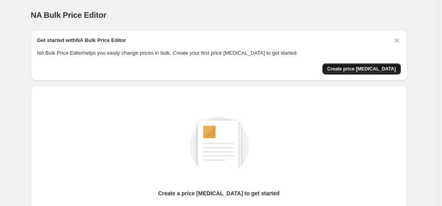
click at [361, 69] on span "Create price change job" at bounding box center [361, 69] width 69 height 6
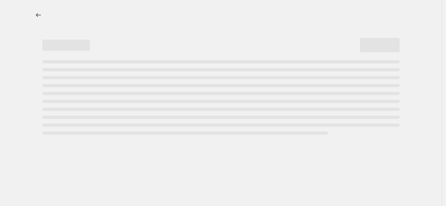
select select "percentage"
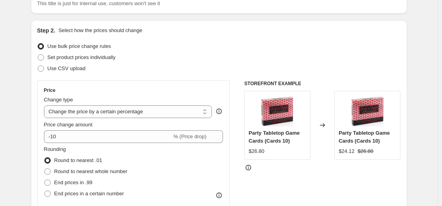
scroll to position [79, 0]
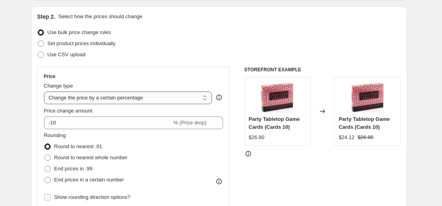
click at [207, 97] on select "Change the price to a certain amount Change the price by a certain amount Chang…" at bounding box center [128, 97] width 168 height 13
click at [46, 91] on select "Change the price to a certain amount Change the price by a certain amount Chang…" at bounding box center [128, 97] width 168 height 13
click at [190, 123] on span "% (Price drop)" at bounding box center [189, 122] width 33 height 6
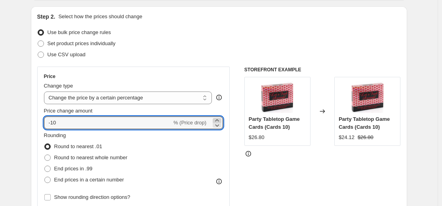
click at [218, 118] on icon at bounding box center [217, 120] width 8 height 8
click at [223, 97] on icon at bounding box center [219, 97] width 8 height 8
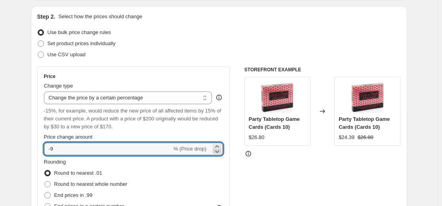
click at [216, 151] on icon at bounding box center [217, 151] width 8 height 8
click at [218, 145] on icon at bounding box center [217, 146] width 8 height 8
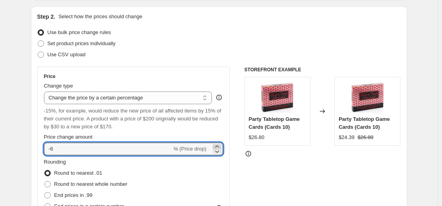
click at [218, 145] on icon at bounding box center [217, 146] width 8 height 8
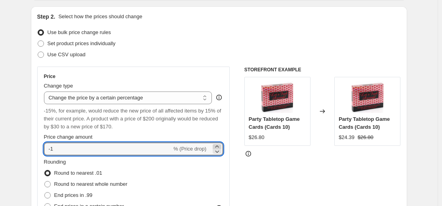
click at [218, 145] on icon at bounding box center [217, 146] width 8 height 8
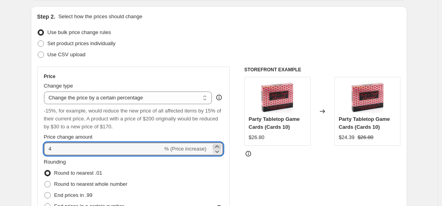
click at [218, 145] on icon at bounding box center [217, 146] width 8 height 8
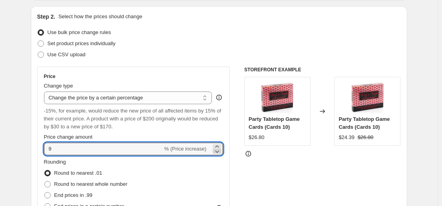
click at [217, 151] on icon at bounding box center [217, 151] width 4 height 2
type input "8"
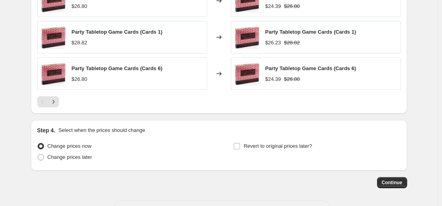
scroll to position [611, 0]
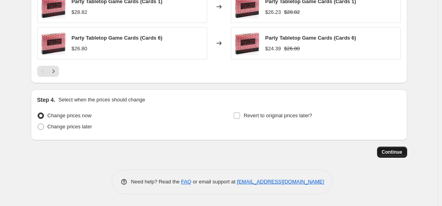
click at [389, 152] on span "Continue" at bounding box center [391, 152] width 21 height 6
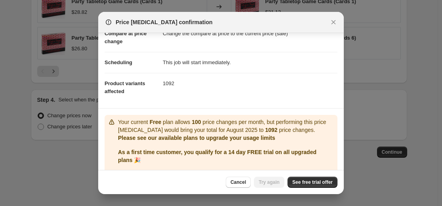
scroll to position [78, 0]
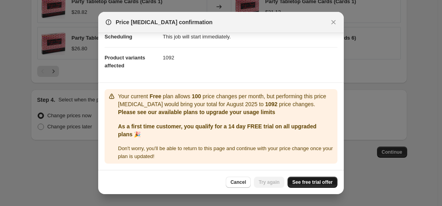
click at [315, 182] on span "See free trial offer" at bounding box center [312, 182] width 40 height 6
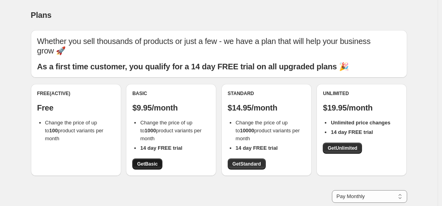
click at [146, 162] on span "Get Basic" at bounding box center [147, 164] width 21 height 6
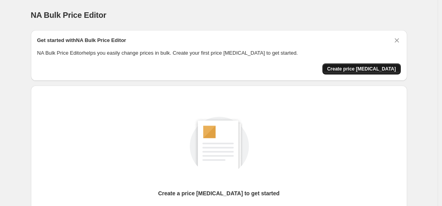
click at [358, 66] on span "Create price [MEDICAL_DATA]" at bounding box center [361, 69] width 69 height 6
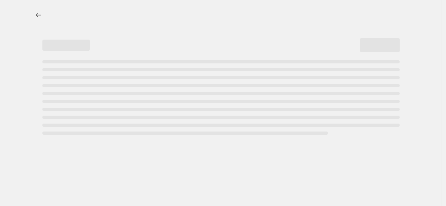
select select "percentage"
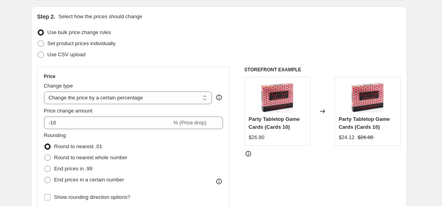
scroll to position [119, 0]
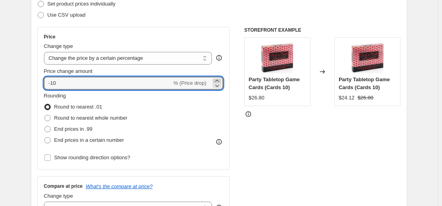
click at [220, 78] on icon at bounding box center [217, 81] width 8 height 8
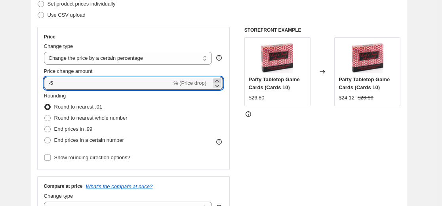
click at [220, 78] on icon at bounding box center [217, 81] width 8 height 8
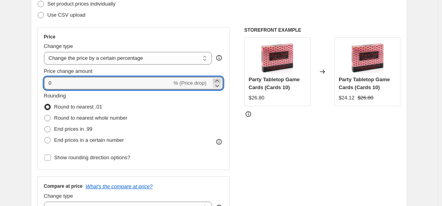
click at [220, 78] on icon at bounding box center [217, 81] width 8 height 8
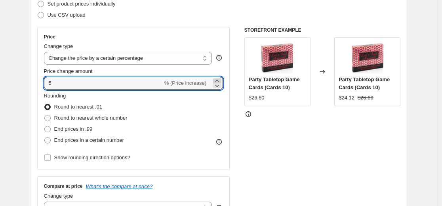
click at [220, 78] on icon at bounding box center [217, 81] width 8 height 8
type input "8"
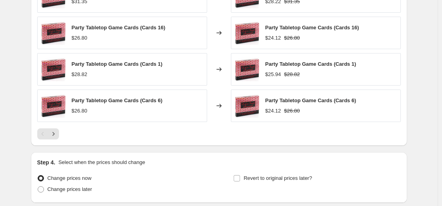
scroll to position [585, 0]
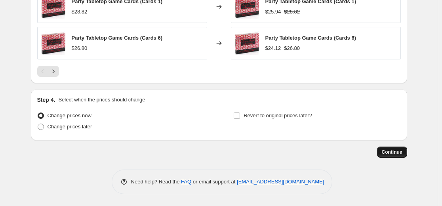
click at [394, 149] on span "Continue" at bounding box center [391, 152] width 21 height 6
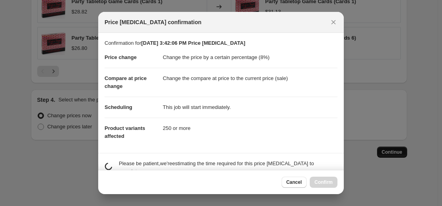
scroll to position [0, 0]
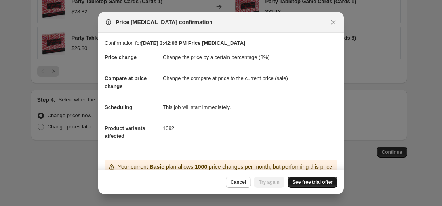
click at [307, 183] on span "See free trial offer" at bounding box center [312, 182] width 40 height 6
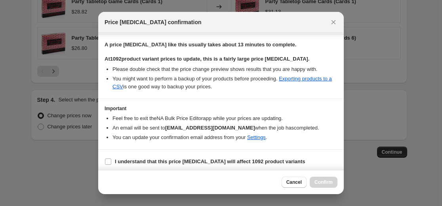
scroll to position [130, 0]
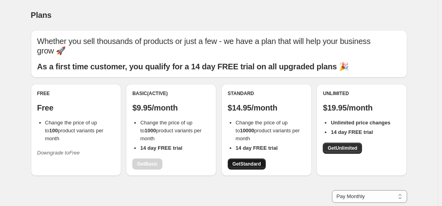
click at [243, 161] on link "Get Standard" at bounding box center [247, 163] width 38 height 11
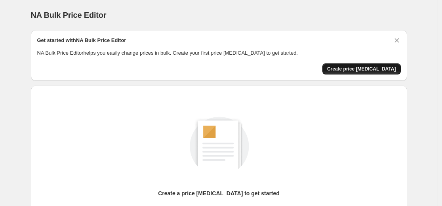
click at [364, 67] on span "Create price [MEDICAL_DATA]" at bounding box center [361, 69] width 69 height 6
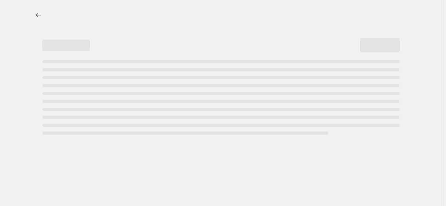
select select "percentage"
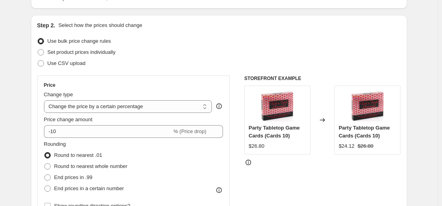
scroll to position [79, 0]
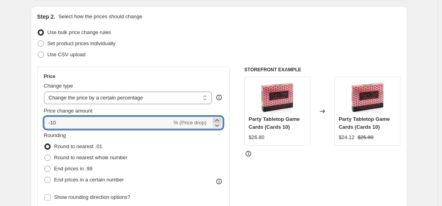
click at [218, 119] on icon at bounding box center [217, 120] width 8 height 8
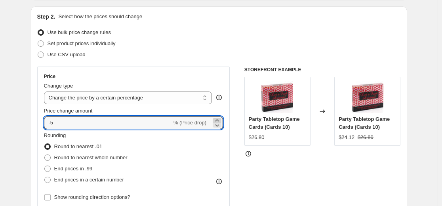
click at [218, 119] on icon at bounding box center [217, 120] width 8 height 8
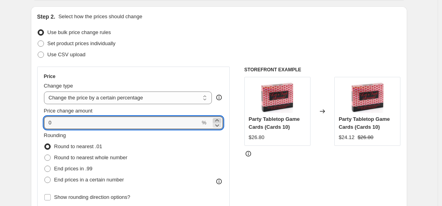
click at [218, 119] on icon at bounding box center [217, 120] width 8 height 8
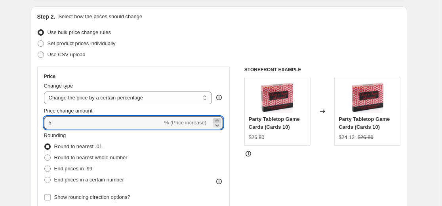
click at [218, 119] on icon at bounding box center [217, 120] width 8 height 8
type input "8"
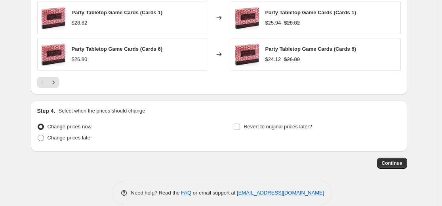
scroll to position [585, 0]
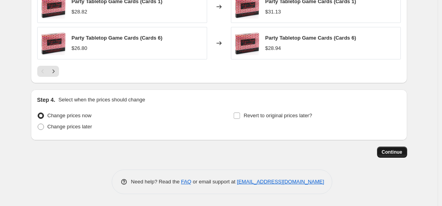
click at [391, 150] on span "Continue" at bounding box center [391, 152] width 21 height 6
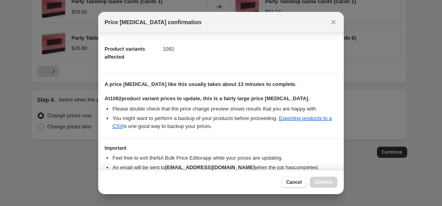
scroll to position [130, 0]
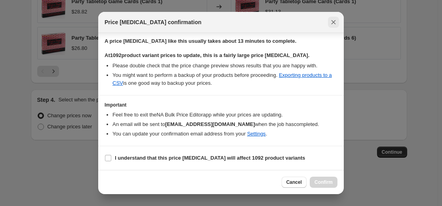
click at [329, 24] on button "Close" at bounding box center [333, 22] width 11 height 11
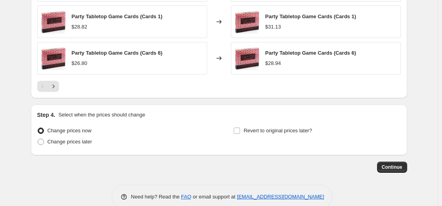
scroll to position [585, 0]
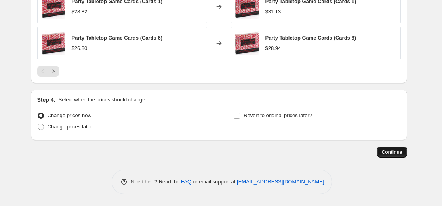
click at [392, 150] on span "Continue" at bounding box center [391, 152] width 21 height 6
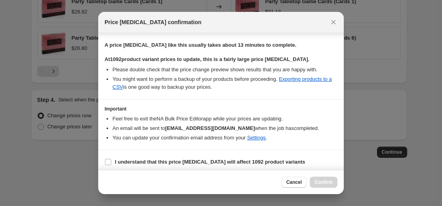
scroll to position [130, 0]
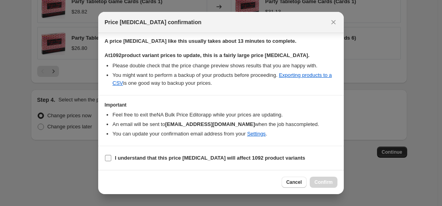
click at [110, 159] on input "I understand that this price [MEDICAL_DATA] will affect 1092 product variants" at bounding box center [108, 158] width 6 height 6
checkbox input "true"
click at [328, 182] on span "Confirm" at bounding box center [323, 182] width 18 height 6
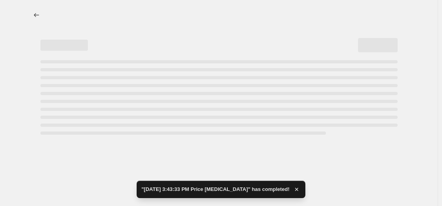
select select "percentage"
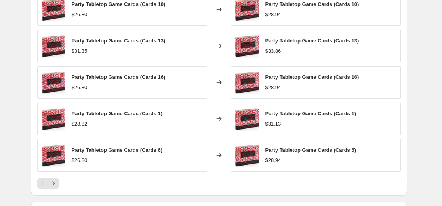
scroll to position [643, 0]
